Goal: Task Accomplishment & Management: Manage account settings

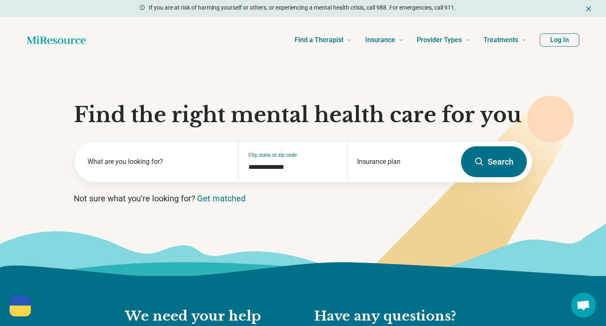
click at [562, 42] on button "Log In" at bounding box center [560, 39] width 40 height 13
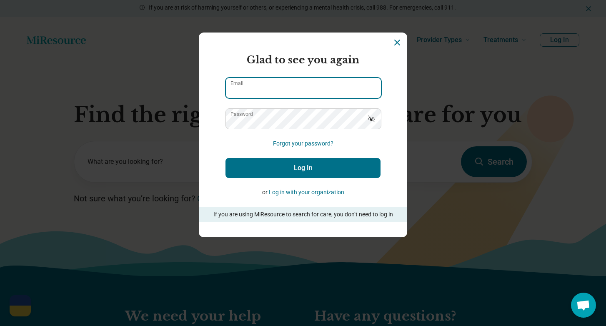
click at [356, 89] on input "Email" at bounding box center [303, 88] width 155 height 20
type input "**********"
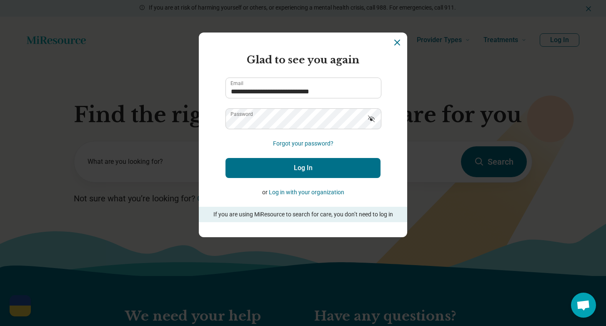
click at [305, 170] on button "Log In" at bounding box center [303, 168] width 155 height 20
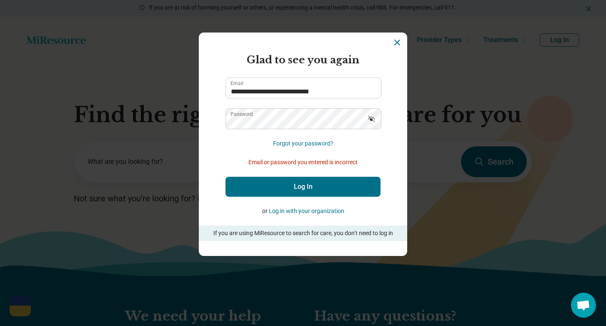
click at [372, 120] on icon "Show password" at bounding box center [371, 119] width 7 height 7
click at [314, 188] on button "Log In" at bounding box center [303, 187] width 155 height 20
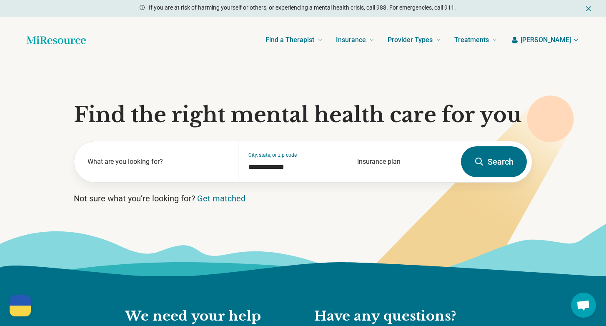
click at [576, 41] on icon "button" at bounding box center [576, 40] width 3 height 2
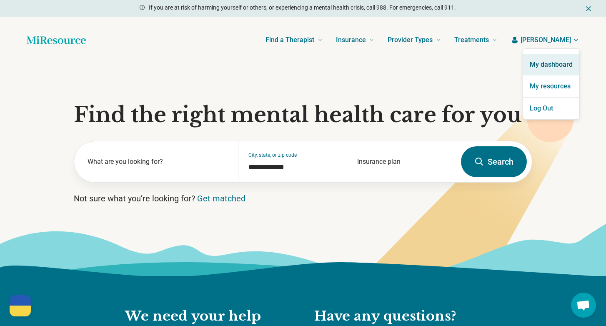
click at [552, 63] on link "My dashboard" at bounding box center [551, 65] width 56 height 22
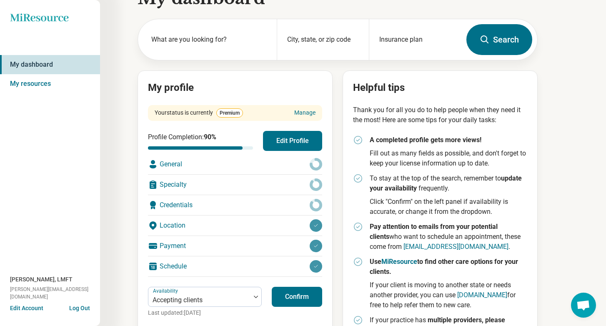
scroll to position [26, 0]
click at [307, 113] on link "Manage" at bounding box center [304, 113] width 21 height 9
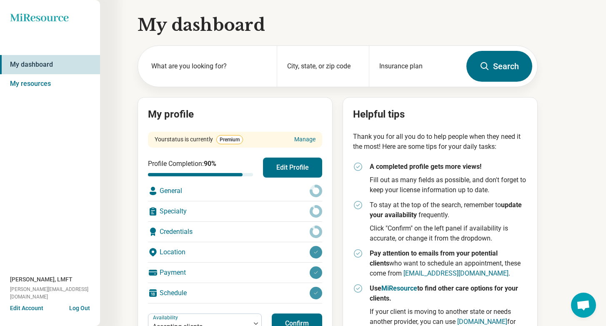
click at [79, 309] on button "Log Out" at bounding box center [79, 307] width 21 height 7
